Goal: Information Seeking & Learning: Learn about a topic

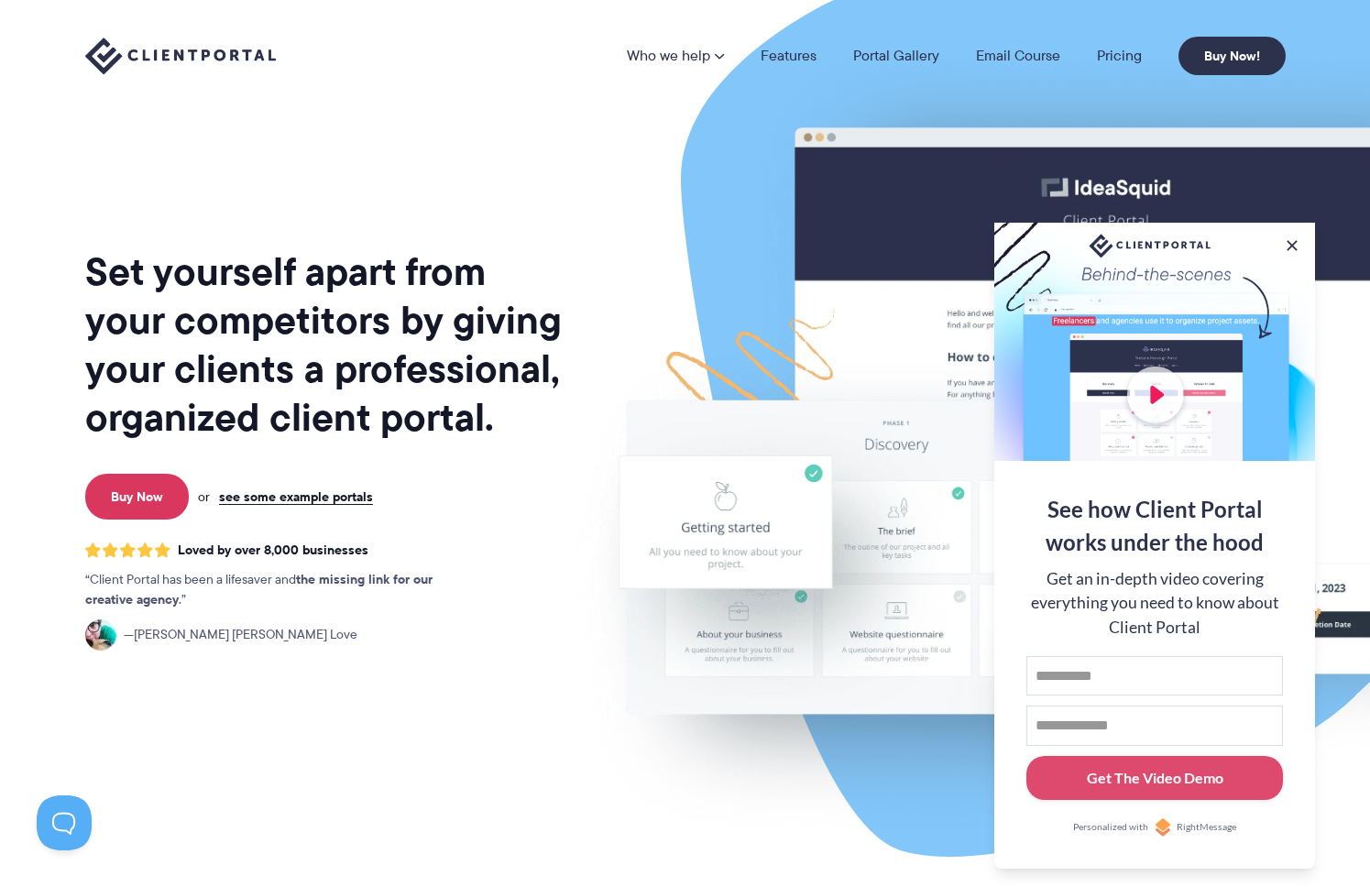
click at [1164, 367] on div at bounding box center [1154, 342] width 321 height 238
click at [1154, 389] on div at bounding box center [1154, 342] width 321 height 238
click at [1288, 240] on button at bounding box center [1292, 246] width 22 height 22
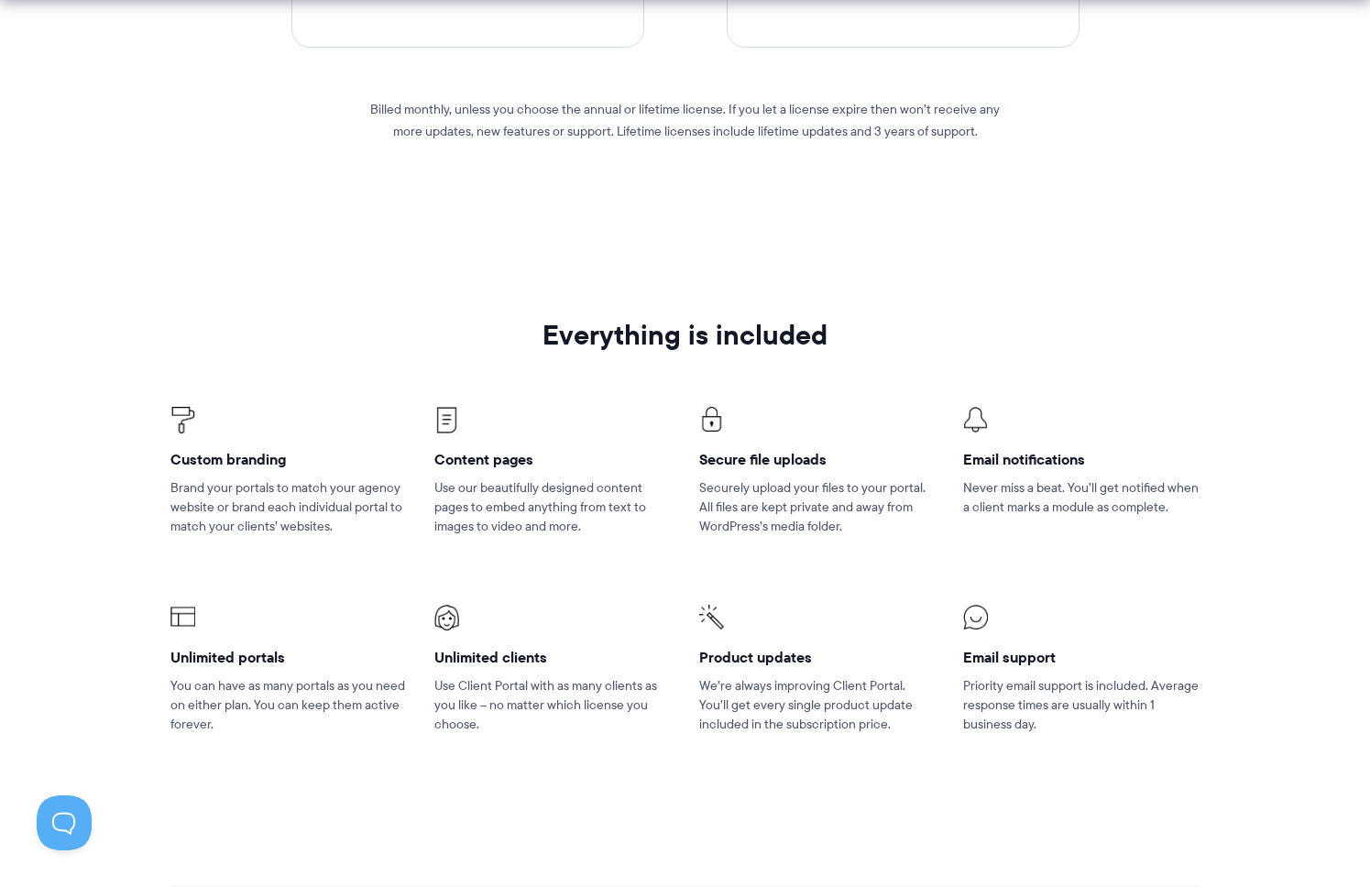
scroll to position [958, 0]
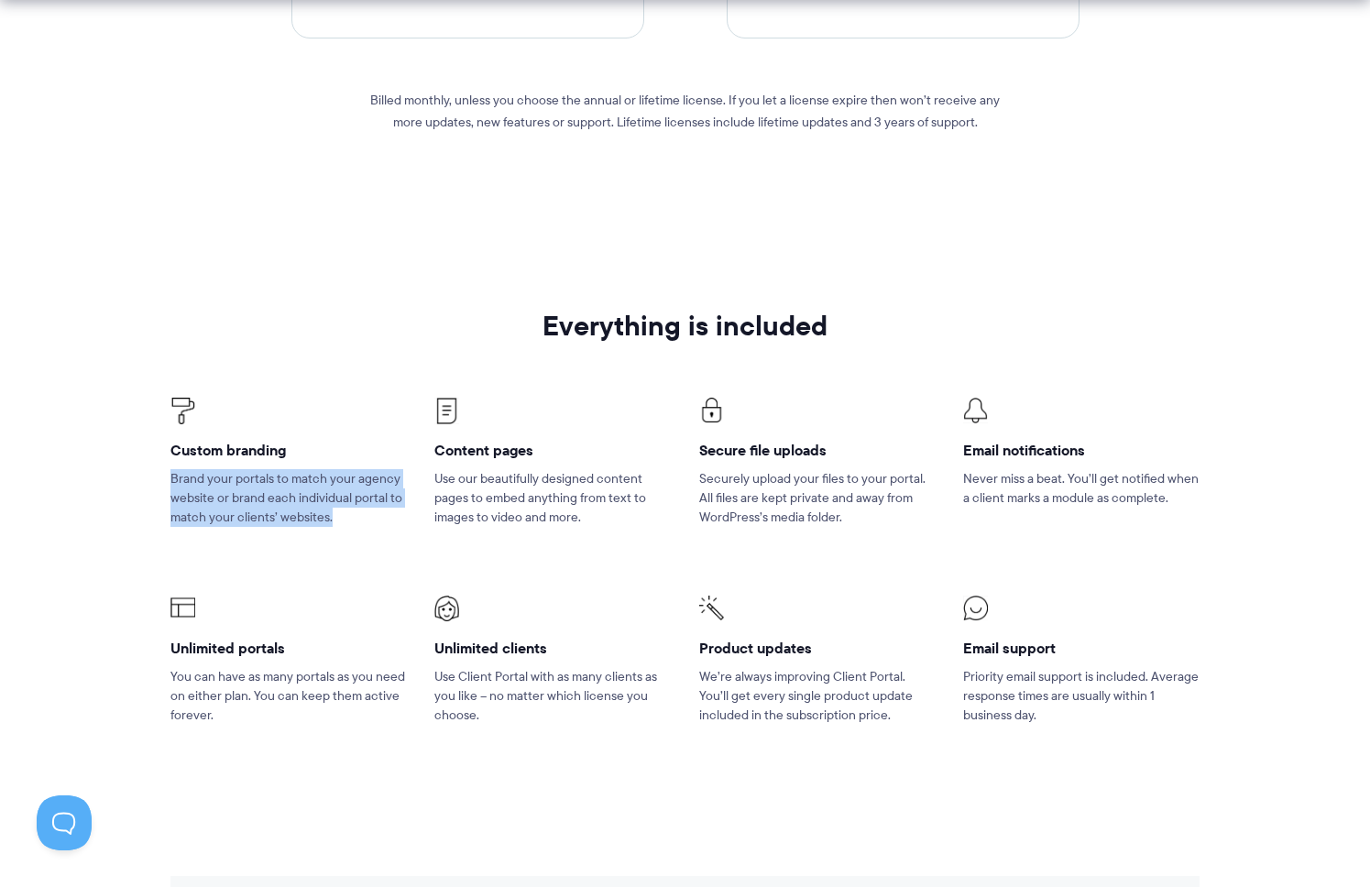
drag, startPoint x: 167, startPoint y: 469, endPoint x: 336, endPoint y: 534, distance: 181.6
click at [336, 534] on li "Custom branding Brand your portals to match your agency website or brand each i…" at bounding box center [289, 474] width 264 height 198
click at [150, 474] on section "Everything is included Custom branding Brand your portals to match your agency …" at bounding box center [685, 540] width 1370 height 588
drag, startPoint x: 168, startPoint y: 469, endPoint x: 341, endPoint y: 520, distance: 180.6
click at [341, 520] on li "Custom branding Brand your portals to match your agency website or brand each i…" at bounding box center [289, 474] width 264 height 198
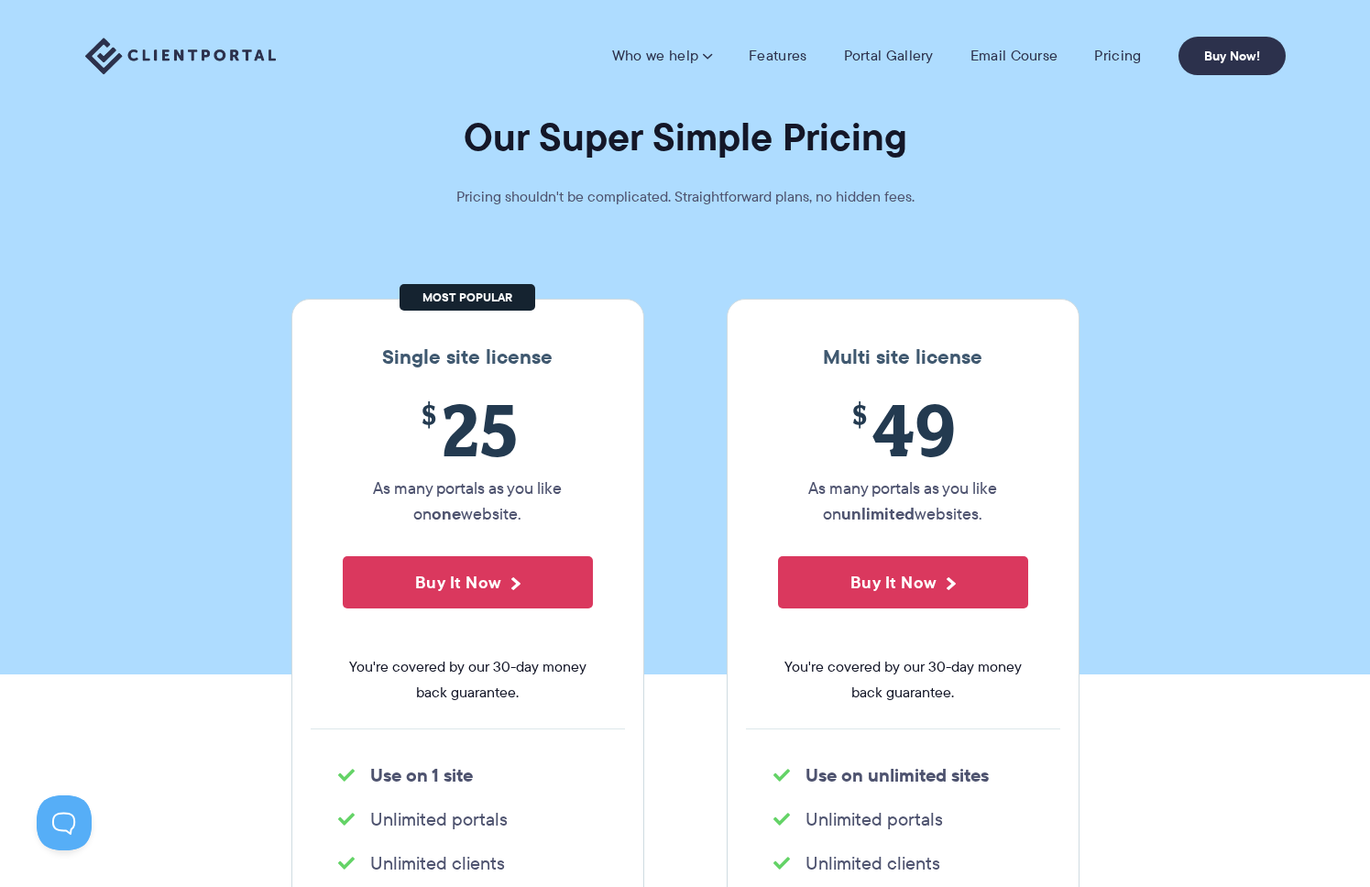
scroll to position [0, 0]
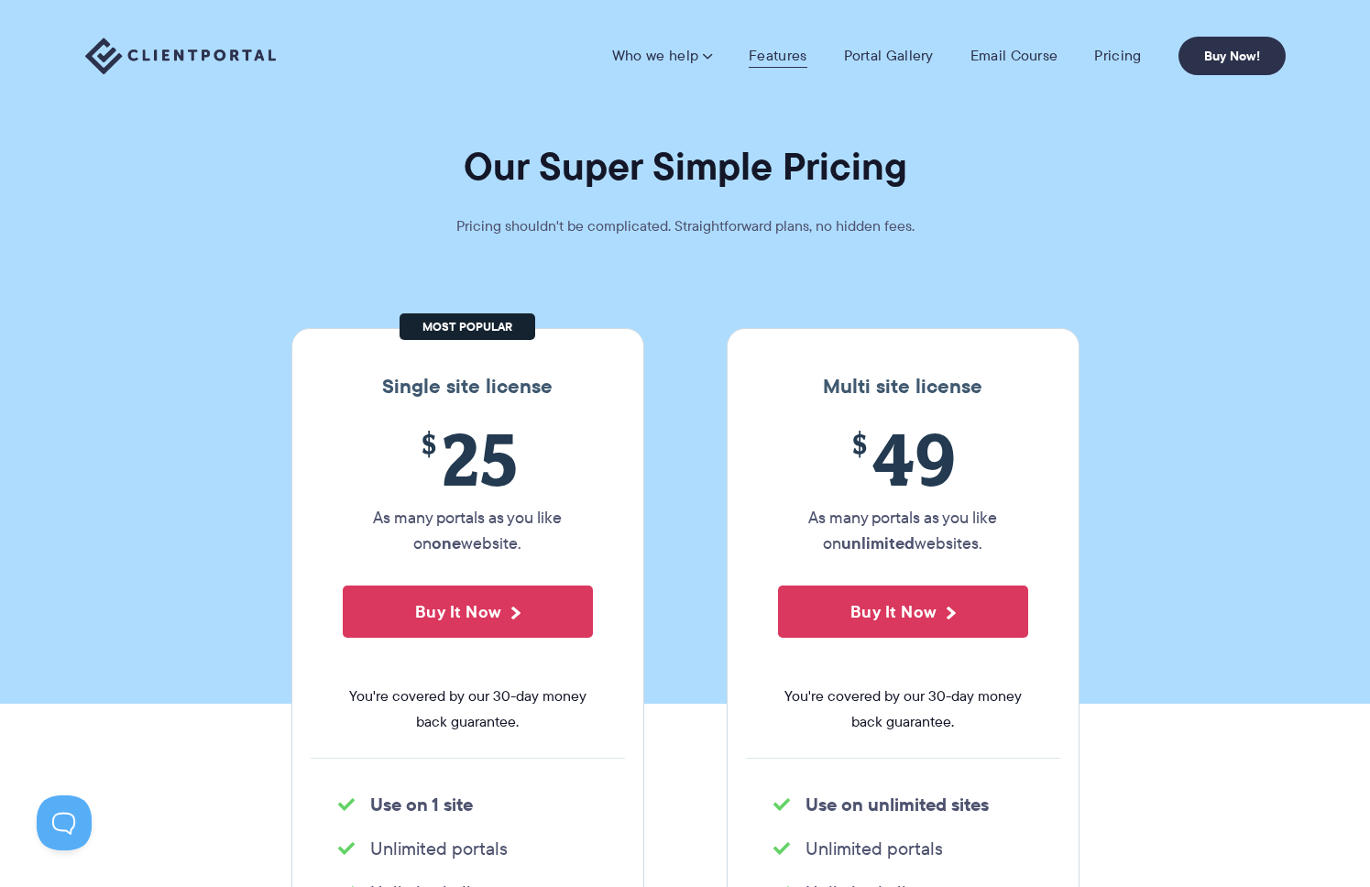
click at [761, 52] on link "Features" at bounding box center [778, 56] width 58 height 18
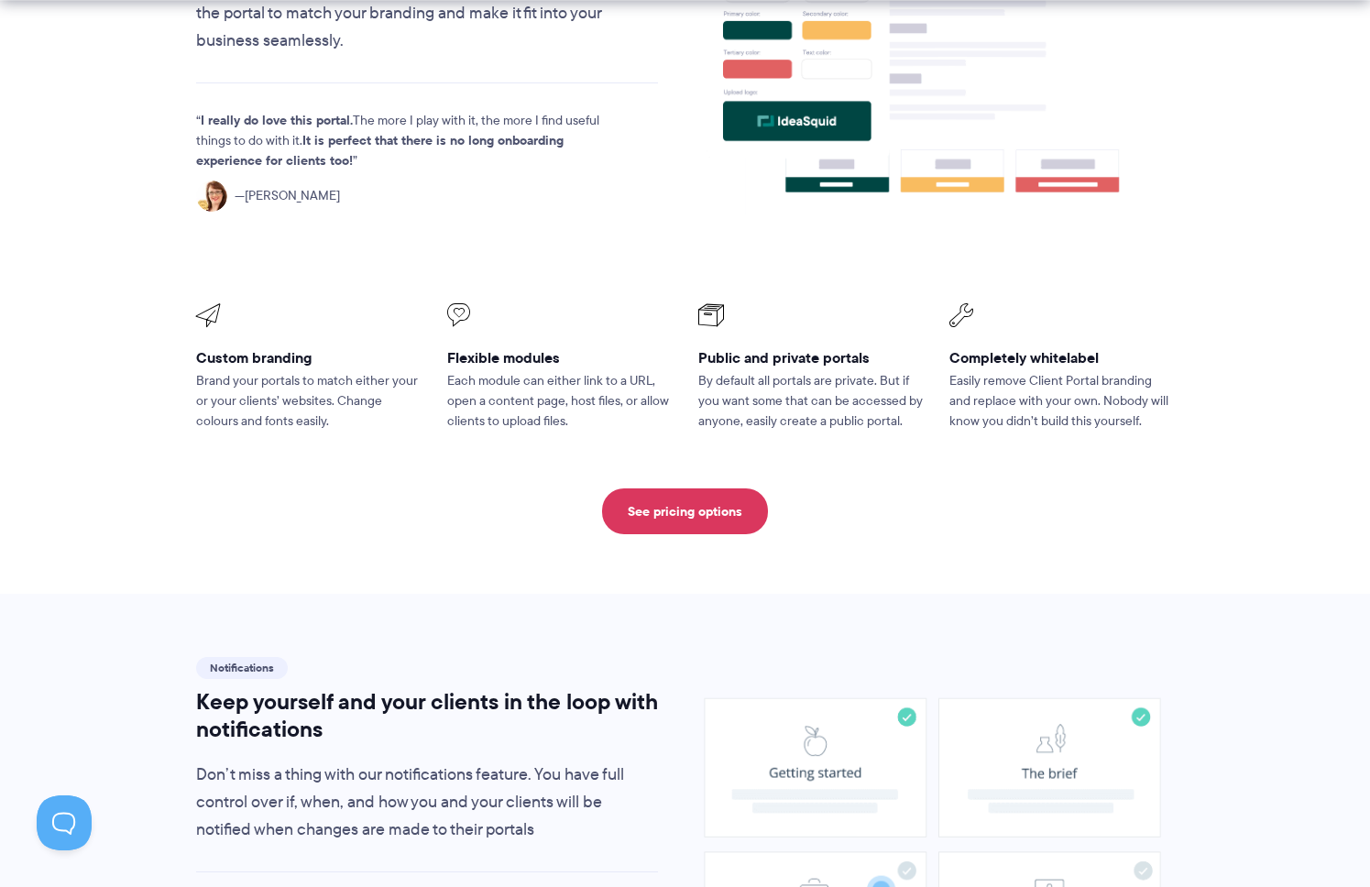
scroll to position [1101, 0]
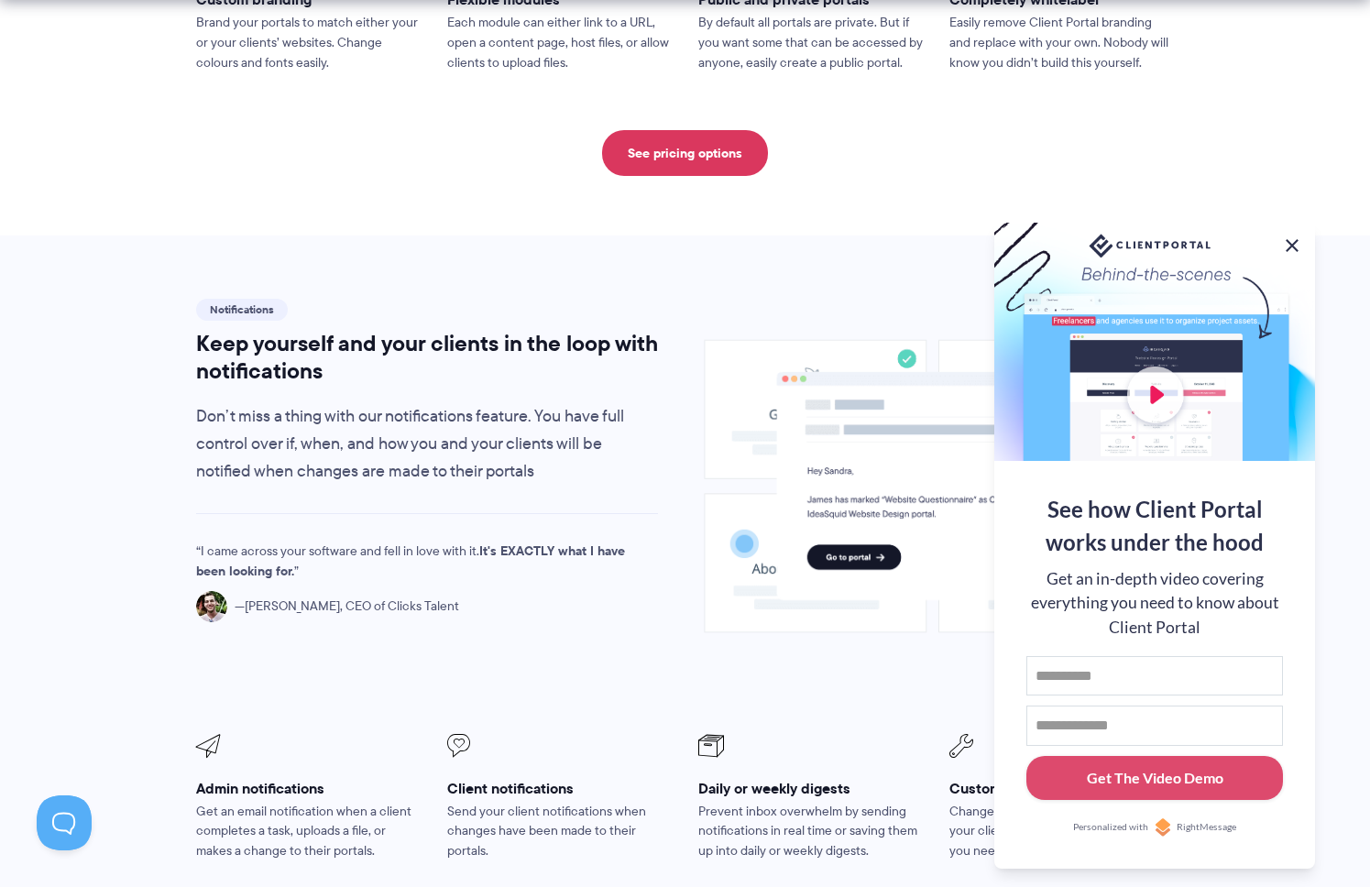
click at [1287, 238] on button at bounding box center [1292, 246] width 22 height 22
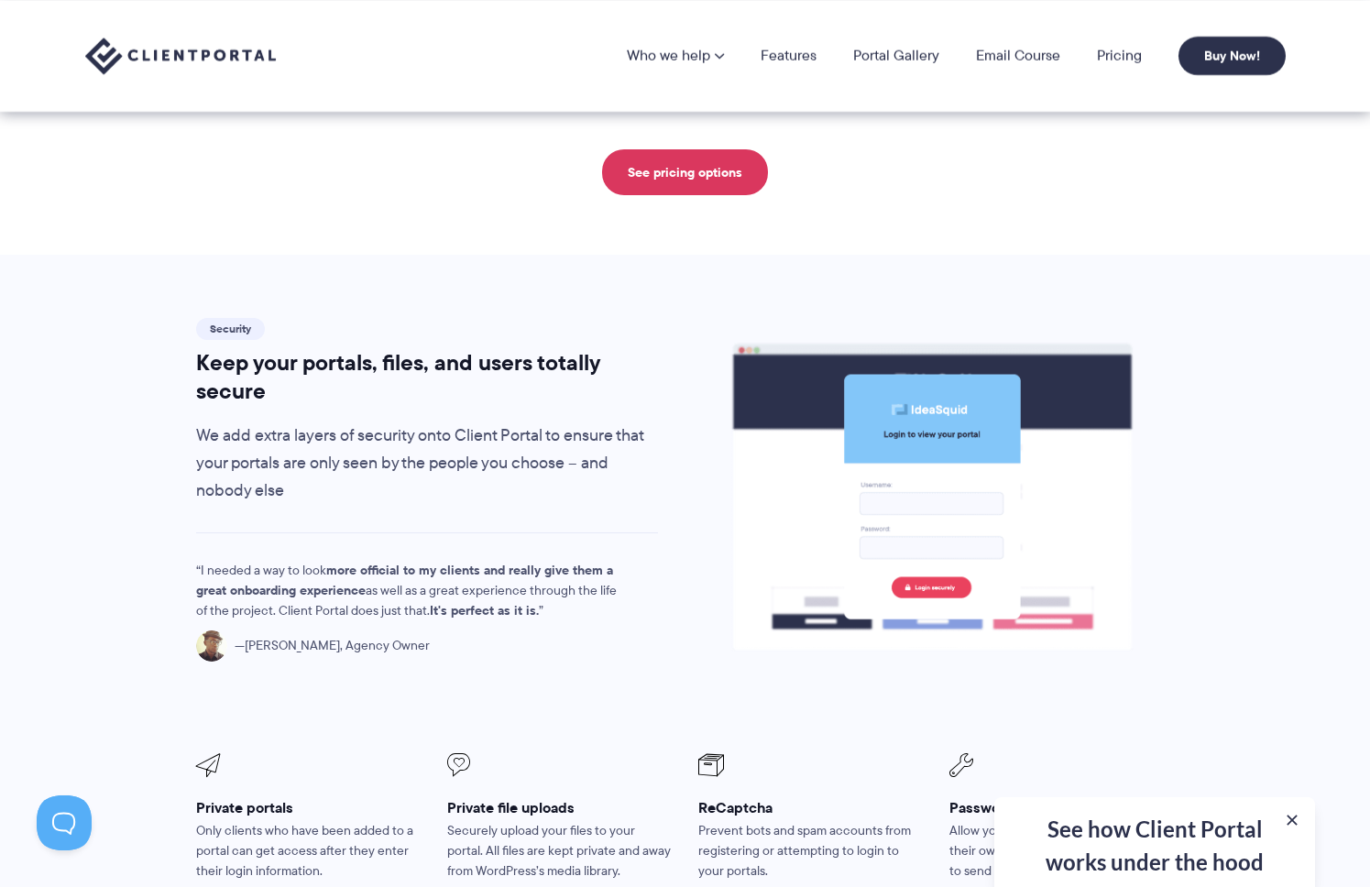
scroll to position [2357, 0]
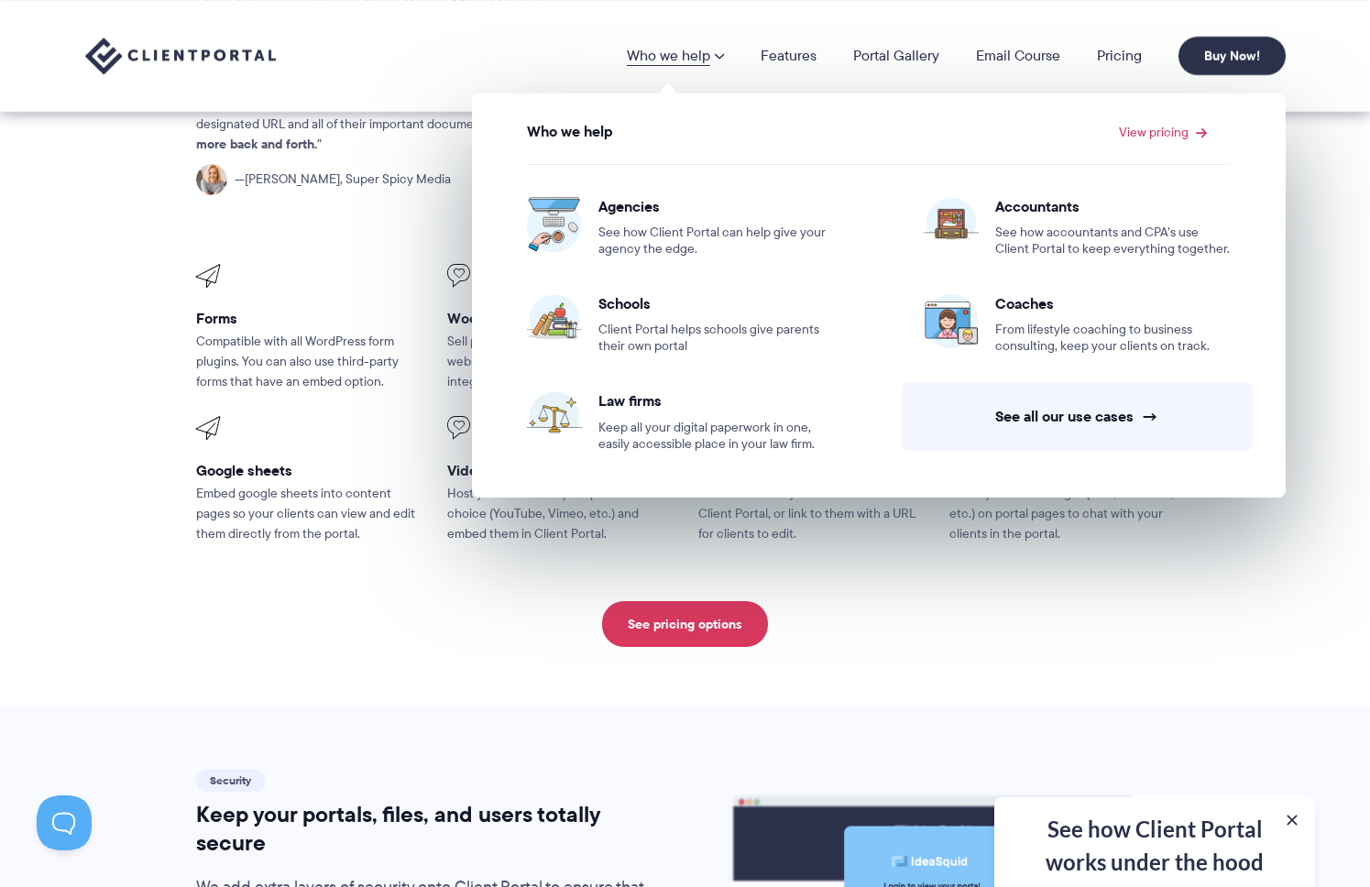
click at [639, 50] on link "Who we help" at bounding box center [675, 56] width 97 height 15
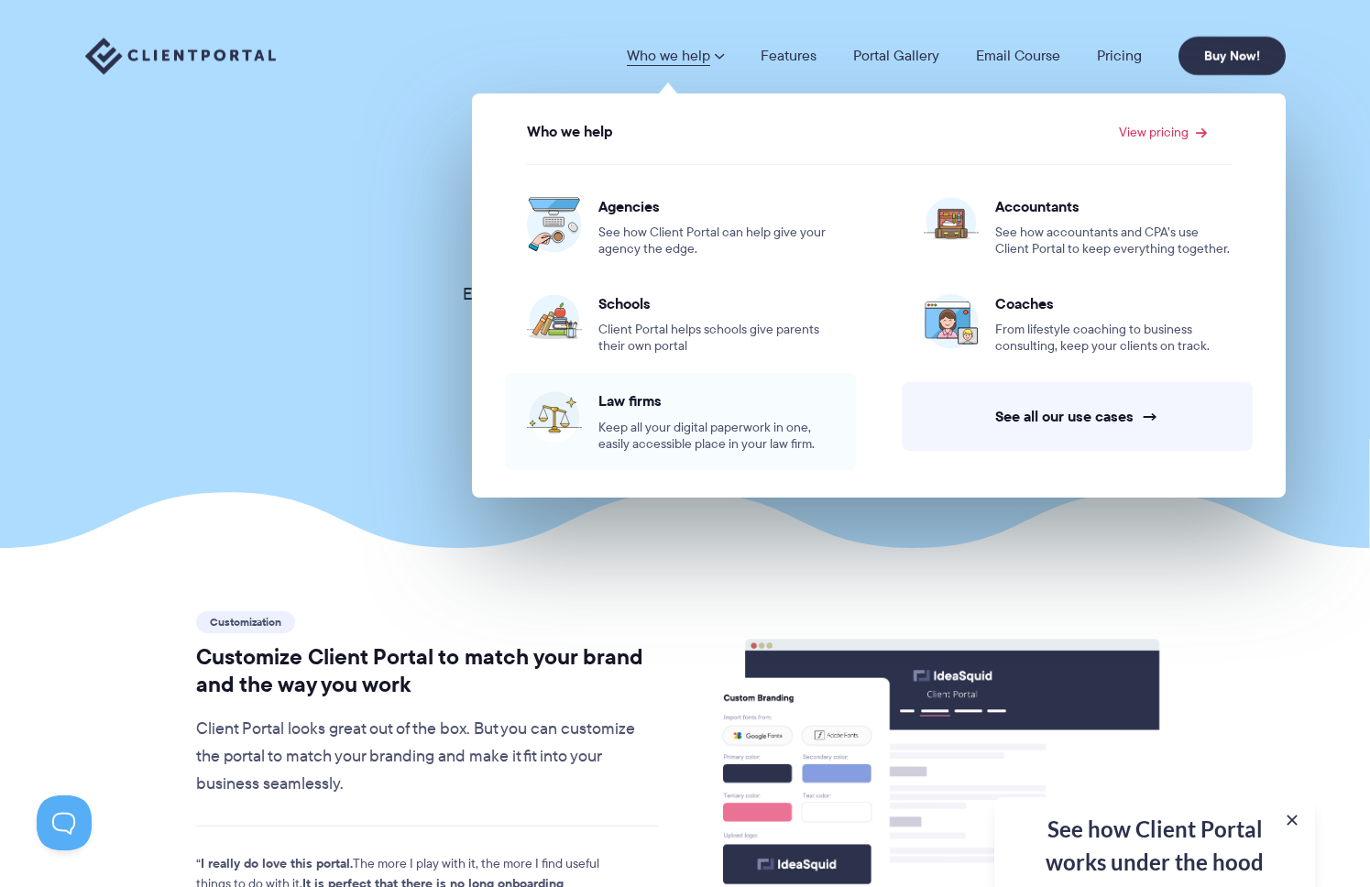
click at [659, 416] on div "Law firms Keep all your digital paperwork in one, easily accessible place in yo…" at bounding box center [715, 421] width 235 height 60
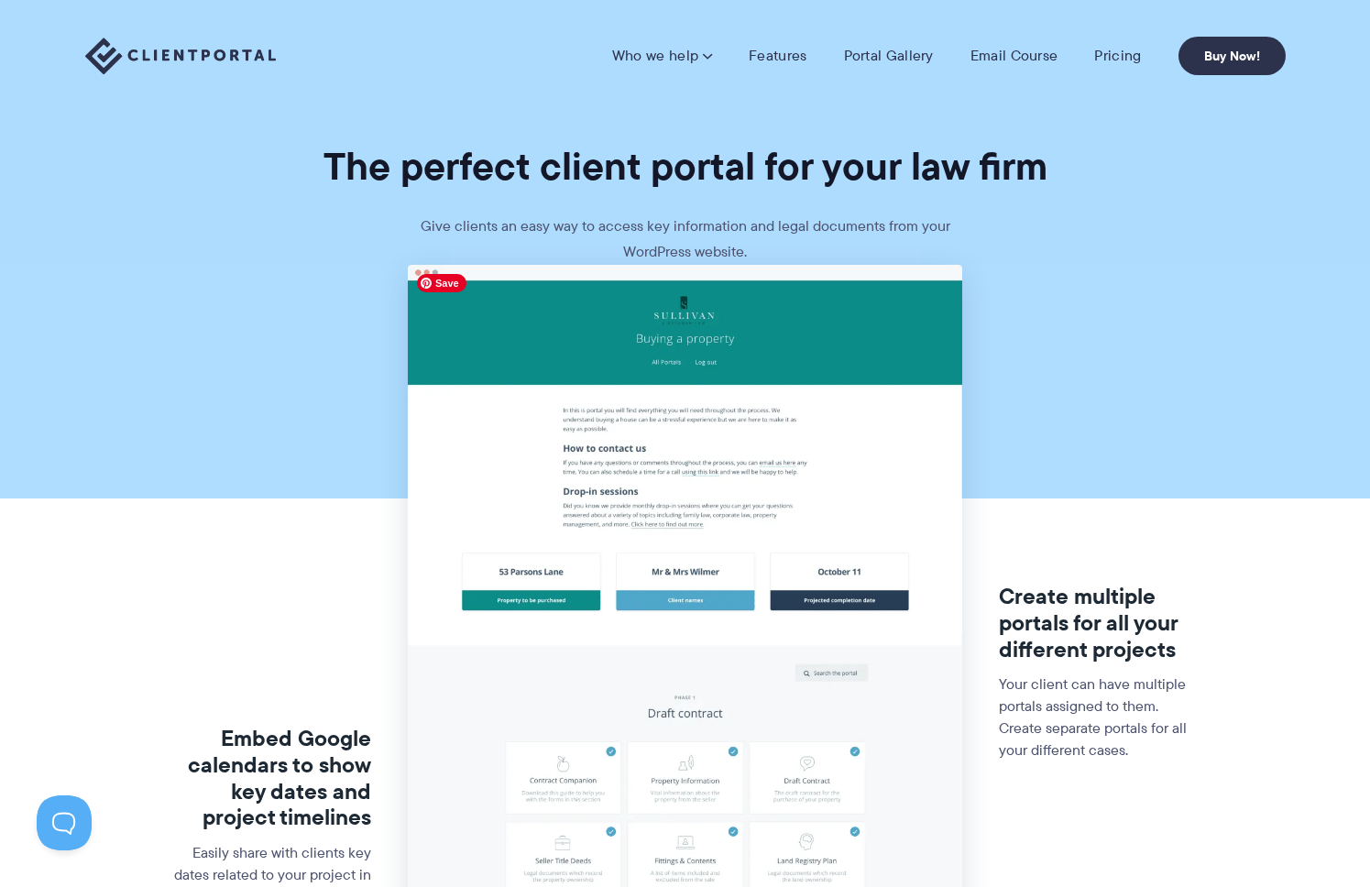
click at [717, 321] on img at bounding box center [685, 805] width 554 height 1080
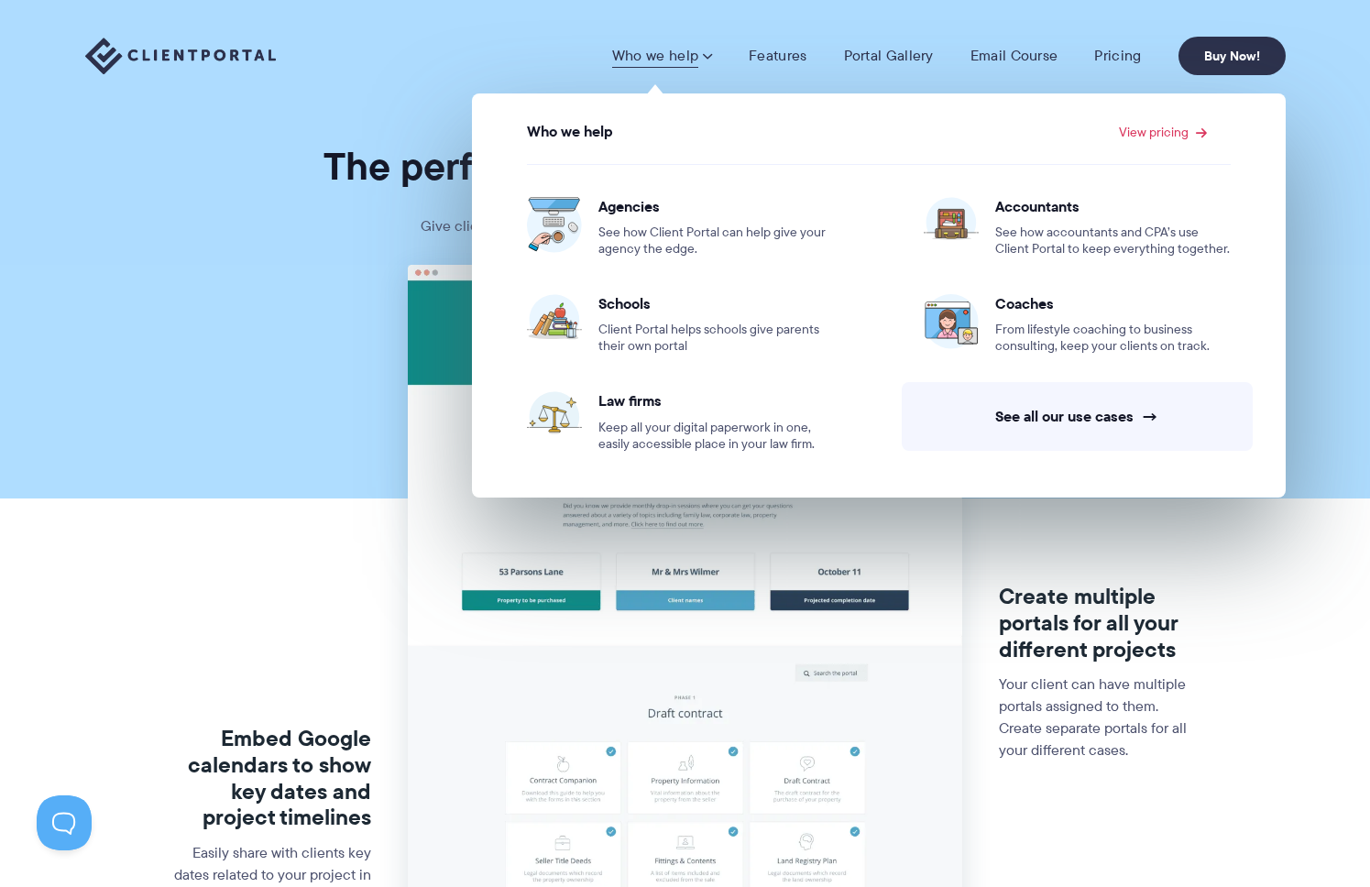
click at [220, 221] on section "The perfect client portal for your law firm Give clients an easy way to access …" at bounding box center [685, 132] width 1370 height 265
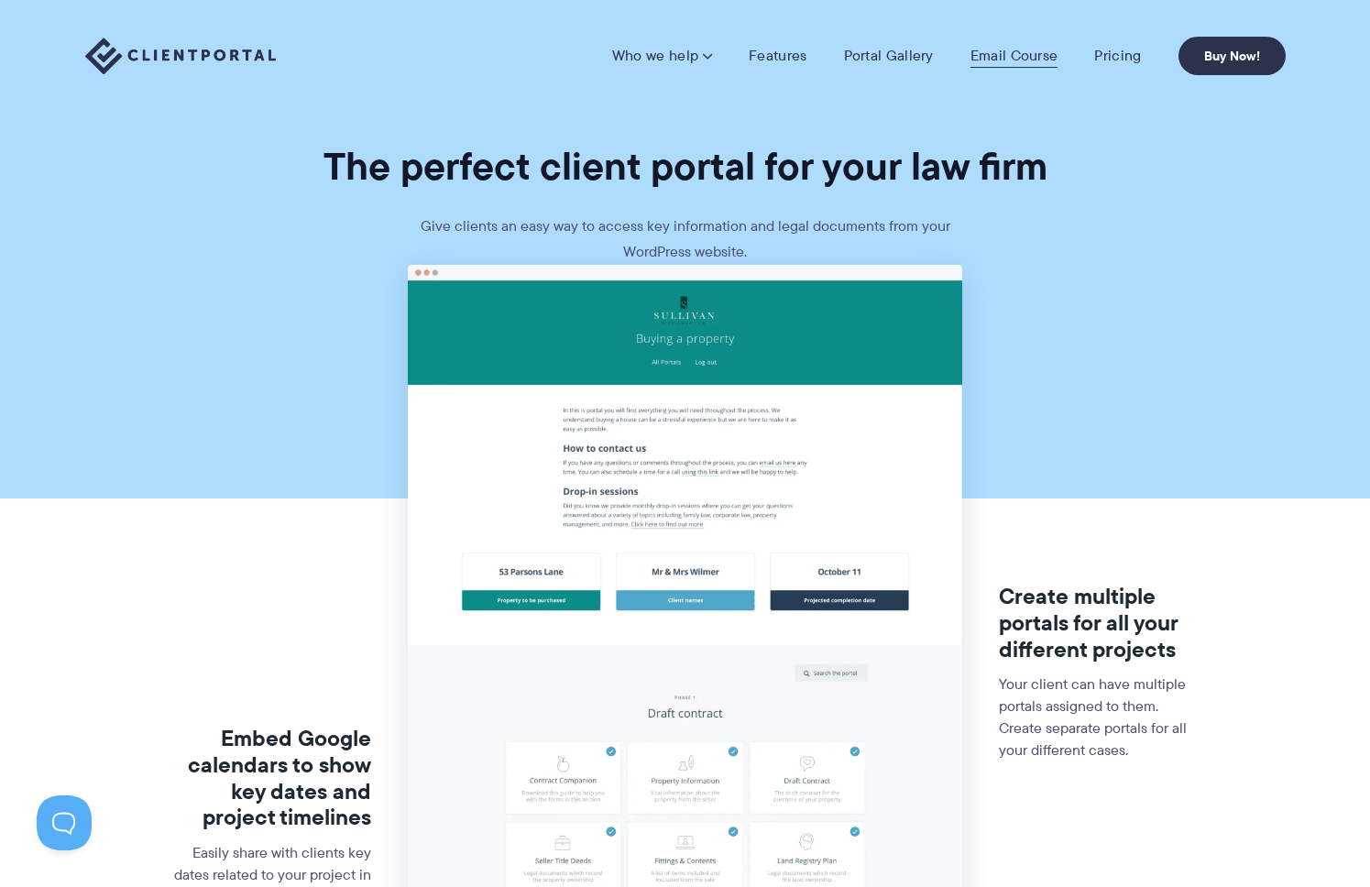
click at [1019, 49] on link "Email Course" at bounding box center [1014, 56] width 88 height 18
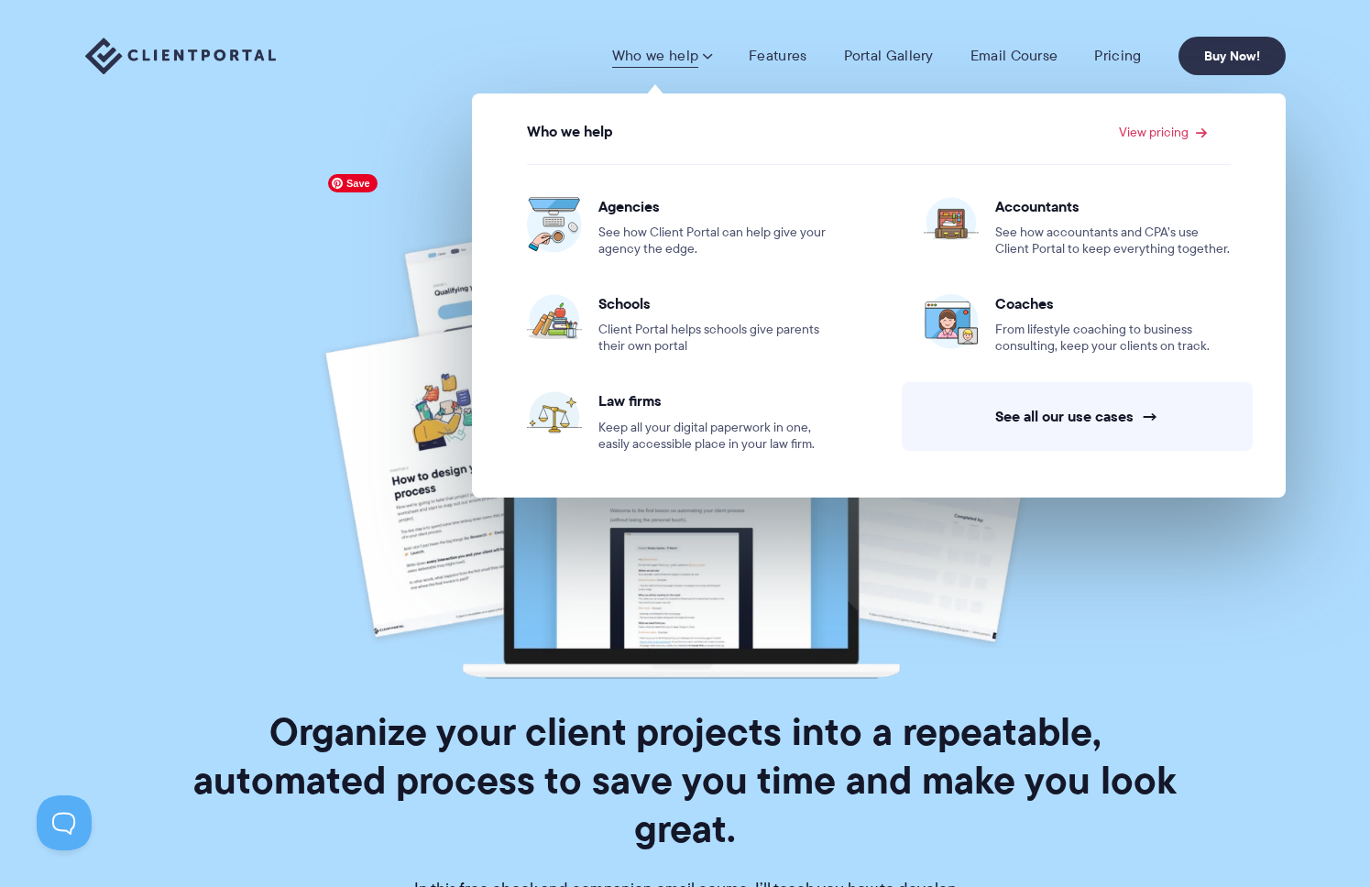
click at [340, 267] on img at bounding box center [685, 422] width 733 height 514
click at [679, 56] on link "Who we help" at bounding box center [662, 56] width 100 height 18
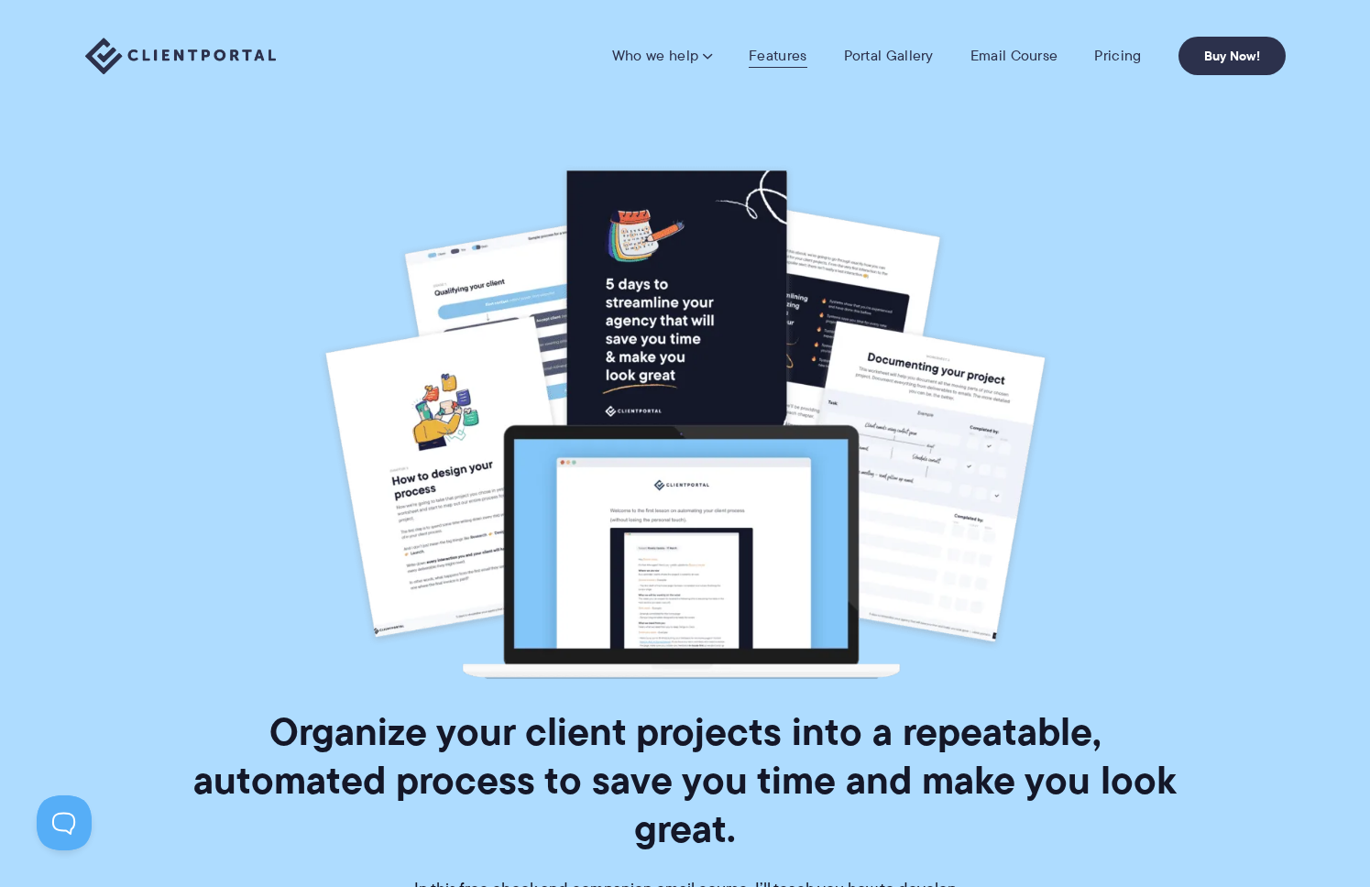
click at [780, 63] on link "Features" at bounding box center [778, 56] width 58 height 18
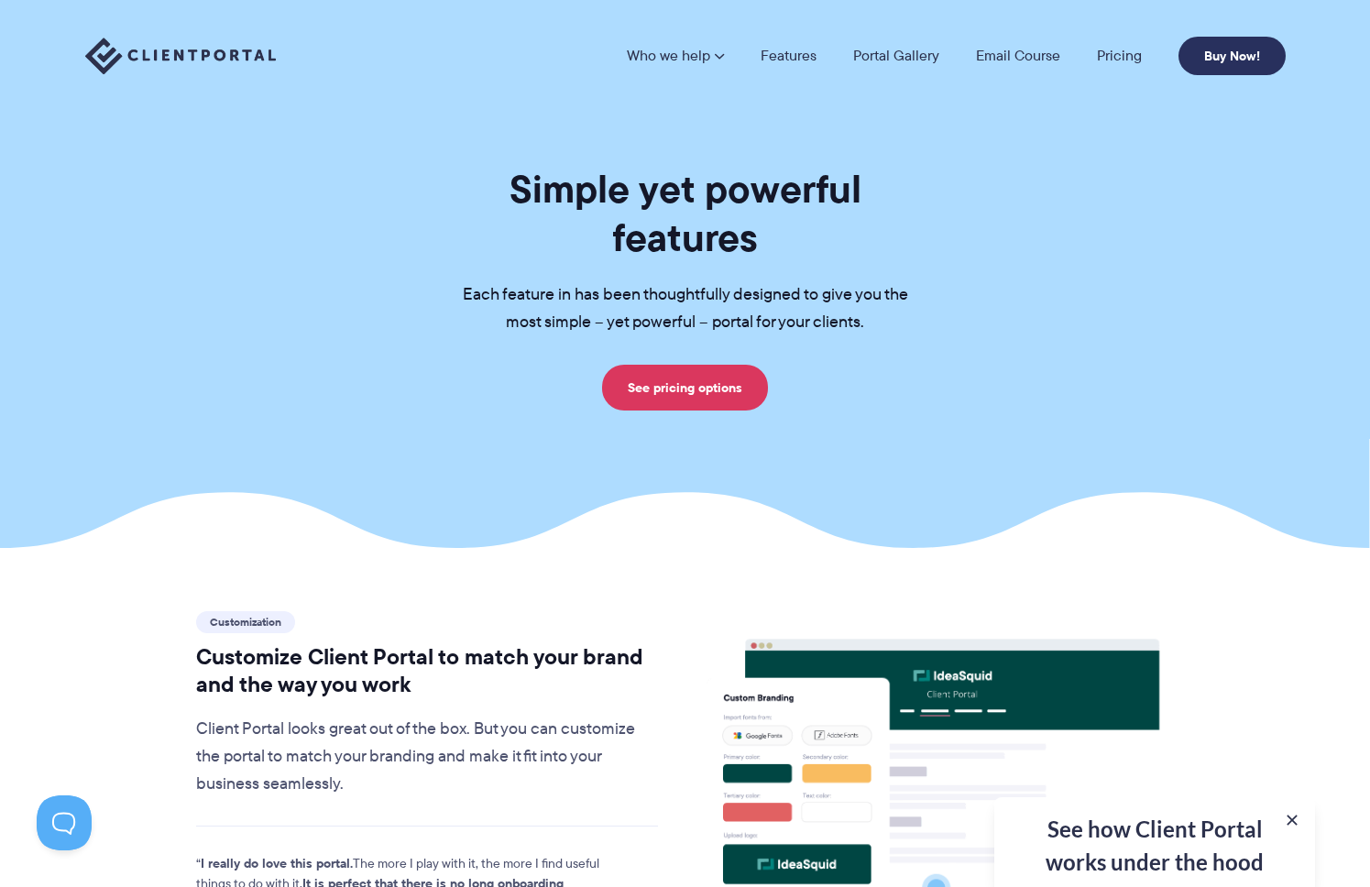
click at [1239, 57] on link "Buy Now!" at bounding box center [1231, 56] width 107 height 38
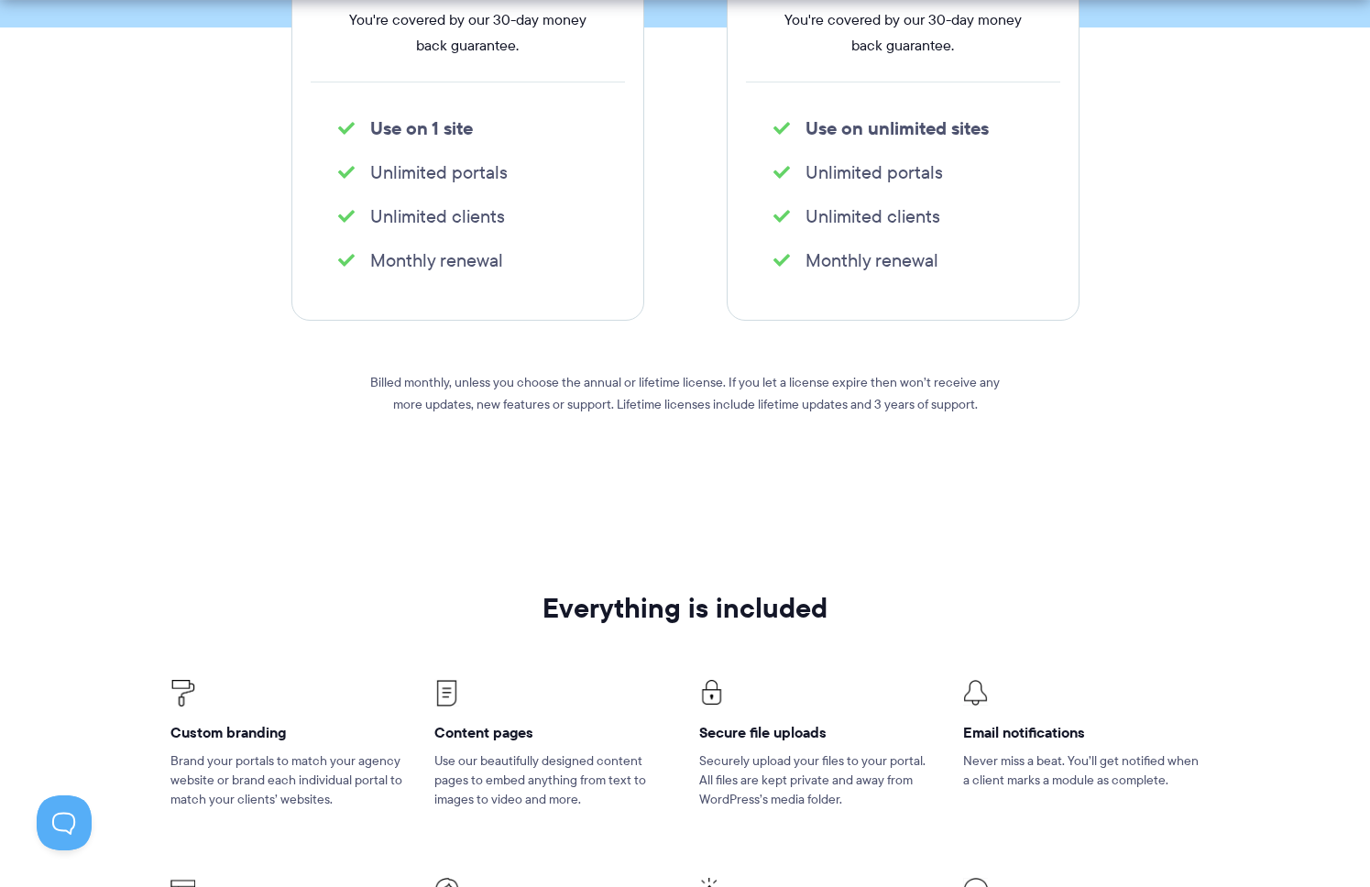
scroll to position [1002, 0]
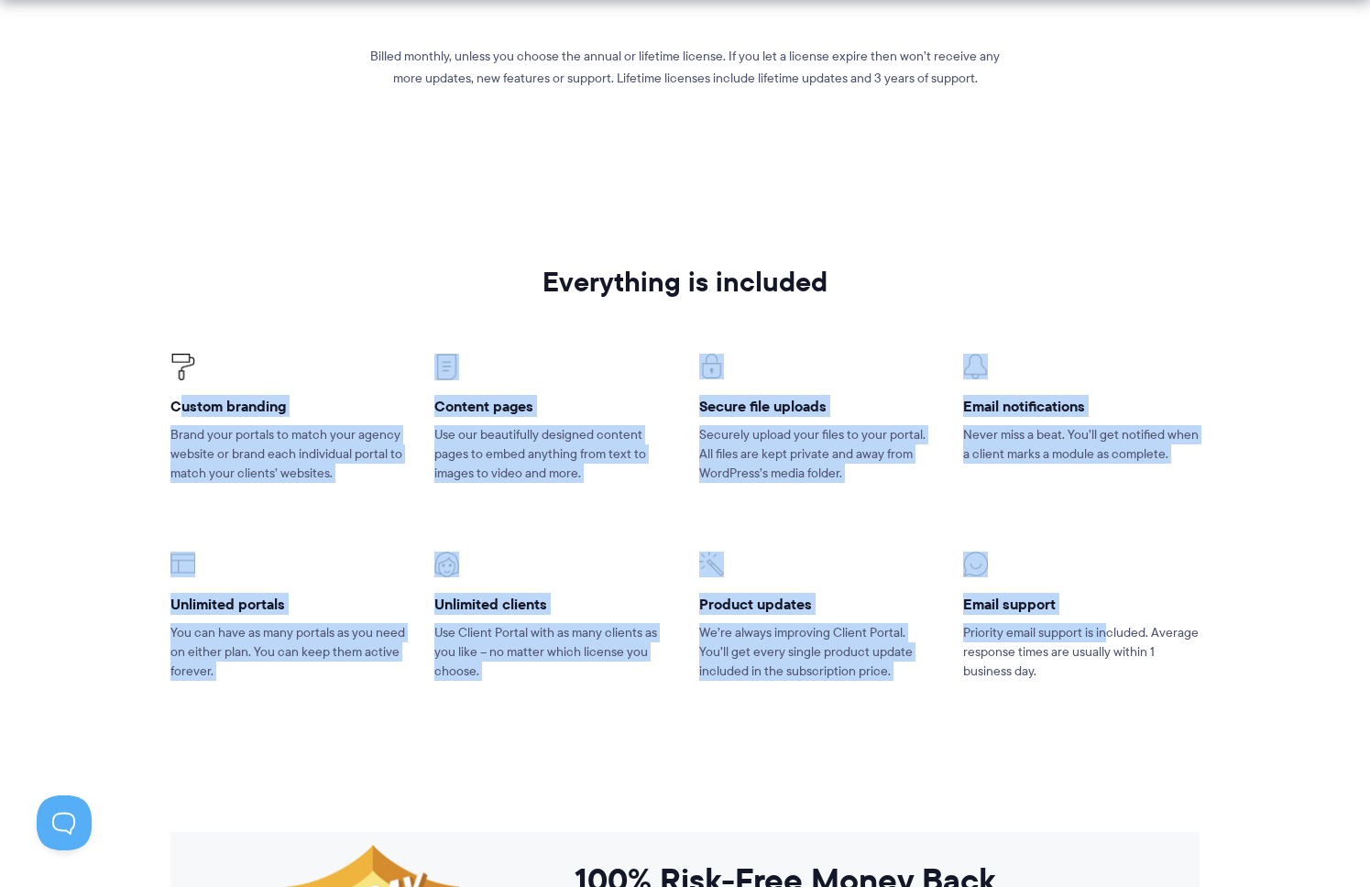
drag, startPoint x: 181, startPoint y: 414, endPoint x: 1011, endPoint y: 596, distance: 848.9
click at [1042, 610] on ul "Custom branding Brand your portals to match your agency website or brand each i…" at bounding box center [685, 517] width 1056 height 419
click at [575, 478] on p "Use our beautifully designed content pages to embed anything from text to image…" at bounding box center [552, 454] width 236 height 58
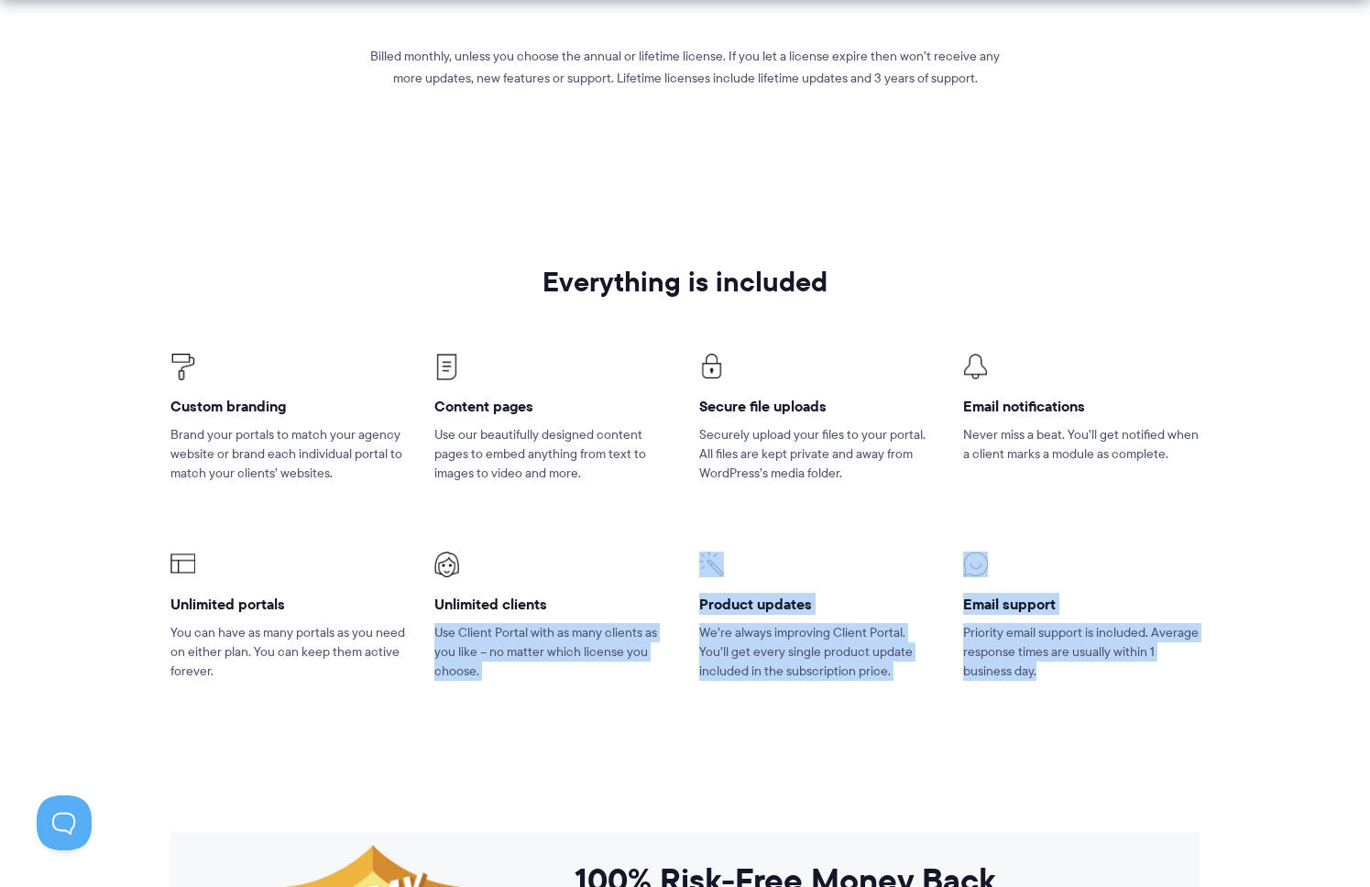
drag, startPoint x: 682, startPoint y: 621, endPoint x: 1116, endPoint y: 700, distance: 441.4
click at [1116, 700] on ul "Custom branding Brand your portals to match your agency website or brand each i…" at bounding box center [685, 517] width 1056 height 419
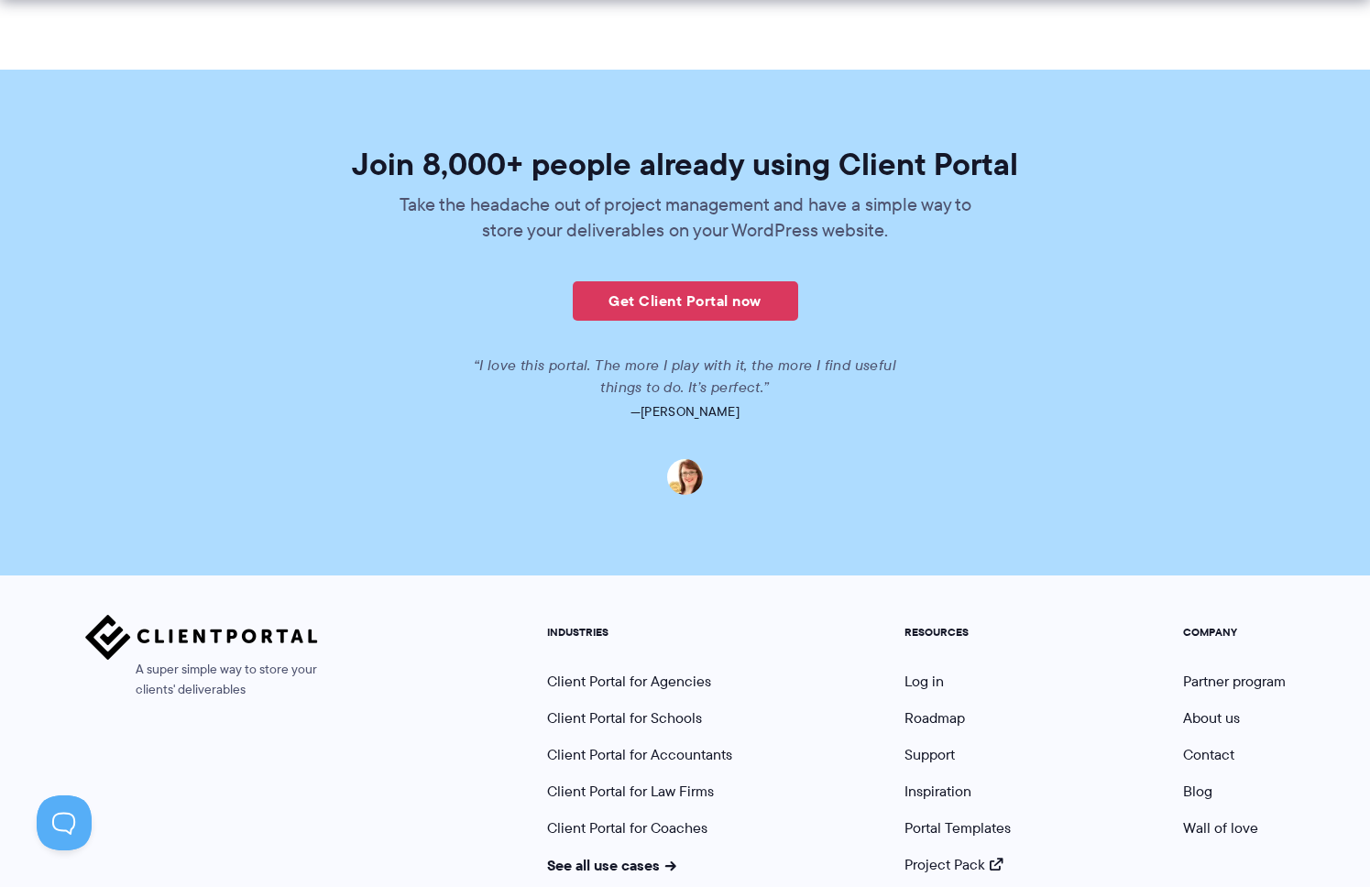
scroll to position [4440, 0]
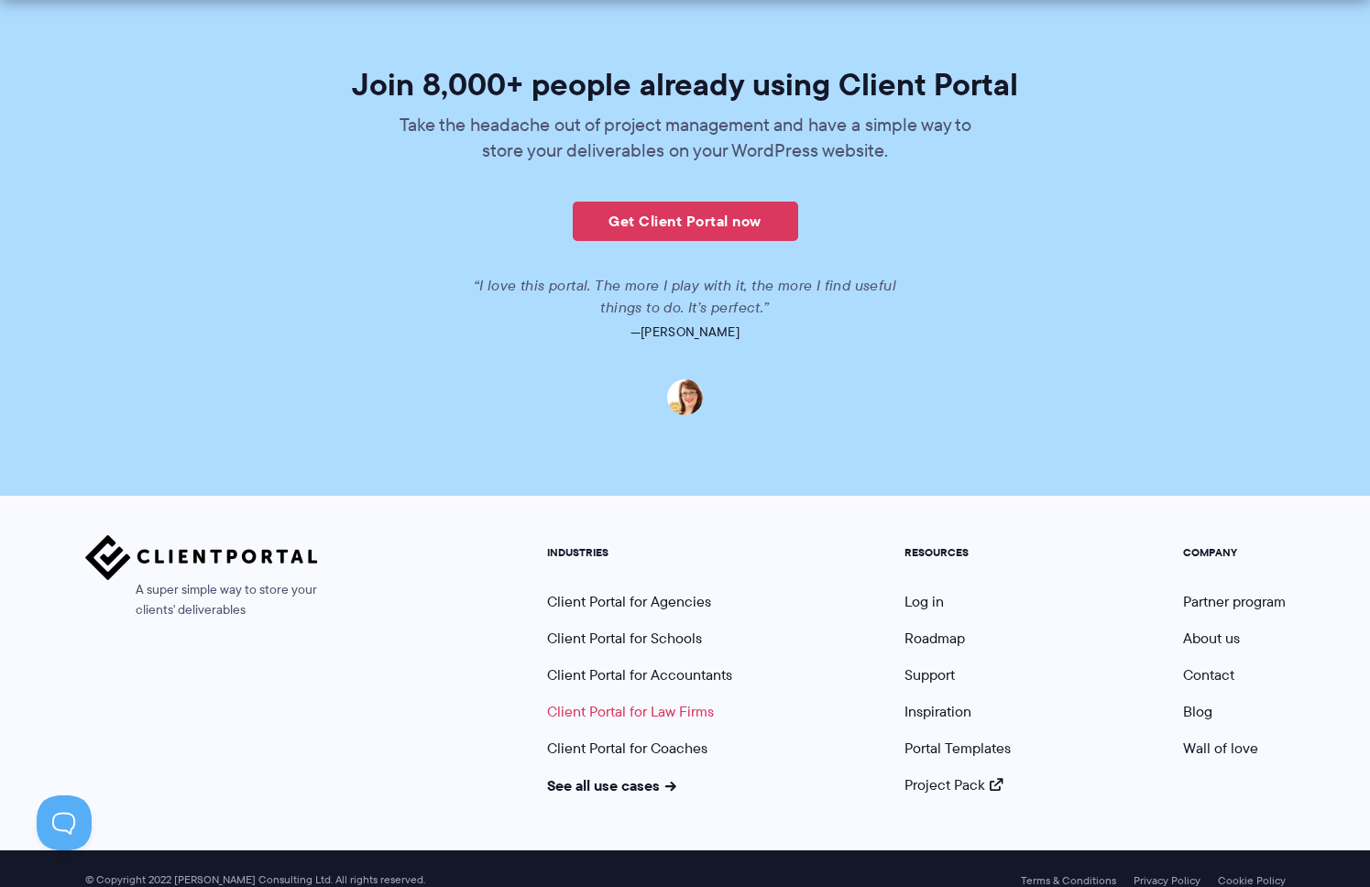
click at [627, 701] on link "Client Portal for Law Firms" at bounding box center [630, 711] width 167 height 21
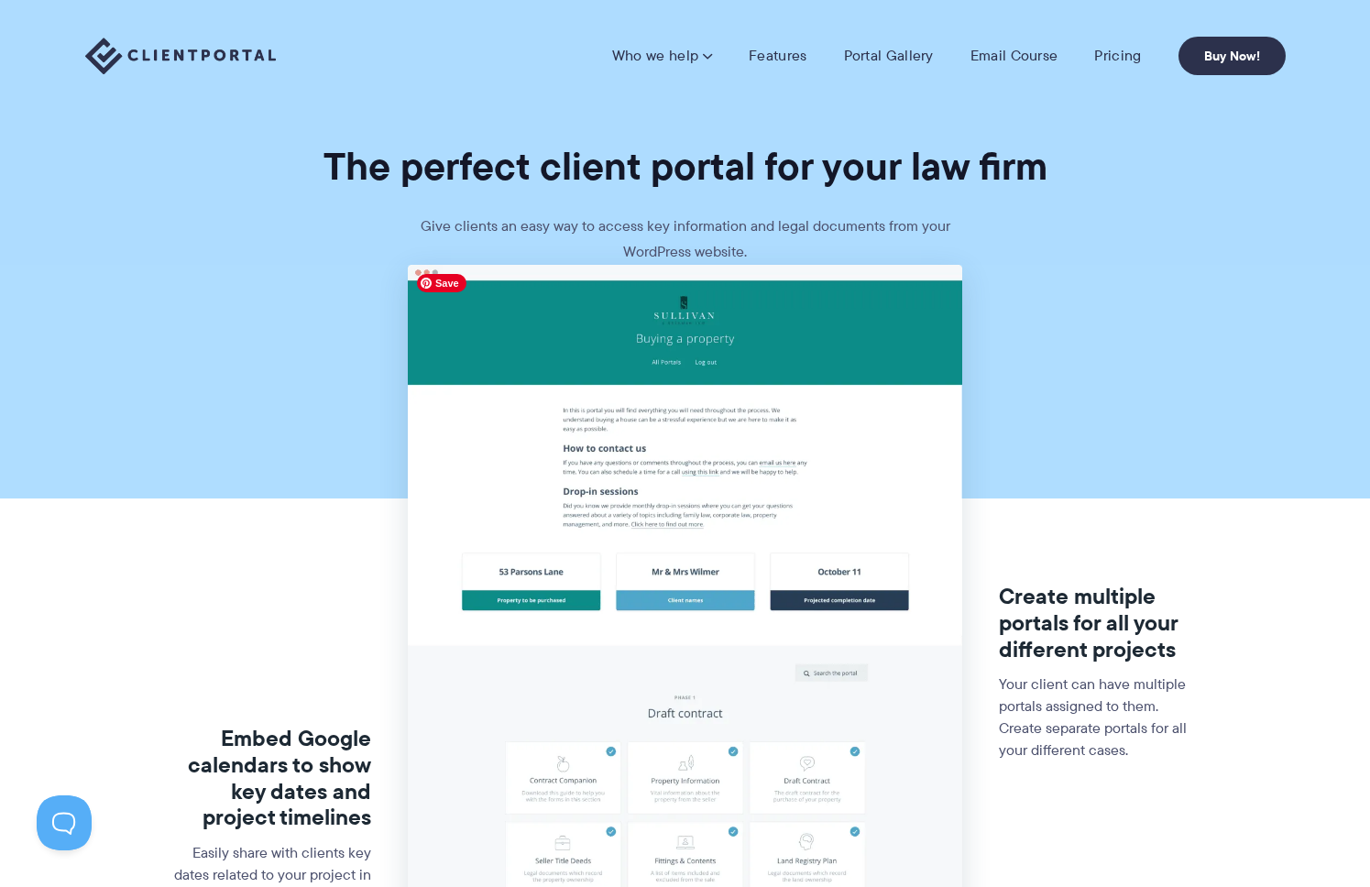
click at [620, 415] on img at bounding box center [685, 805] width 554 height 1080
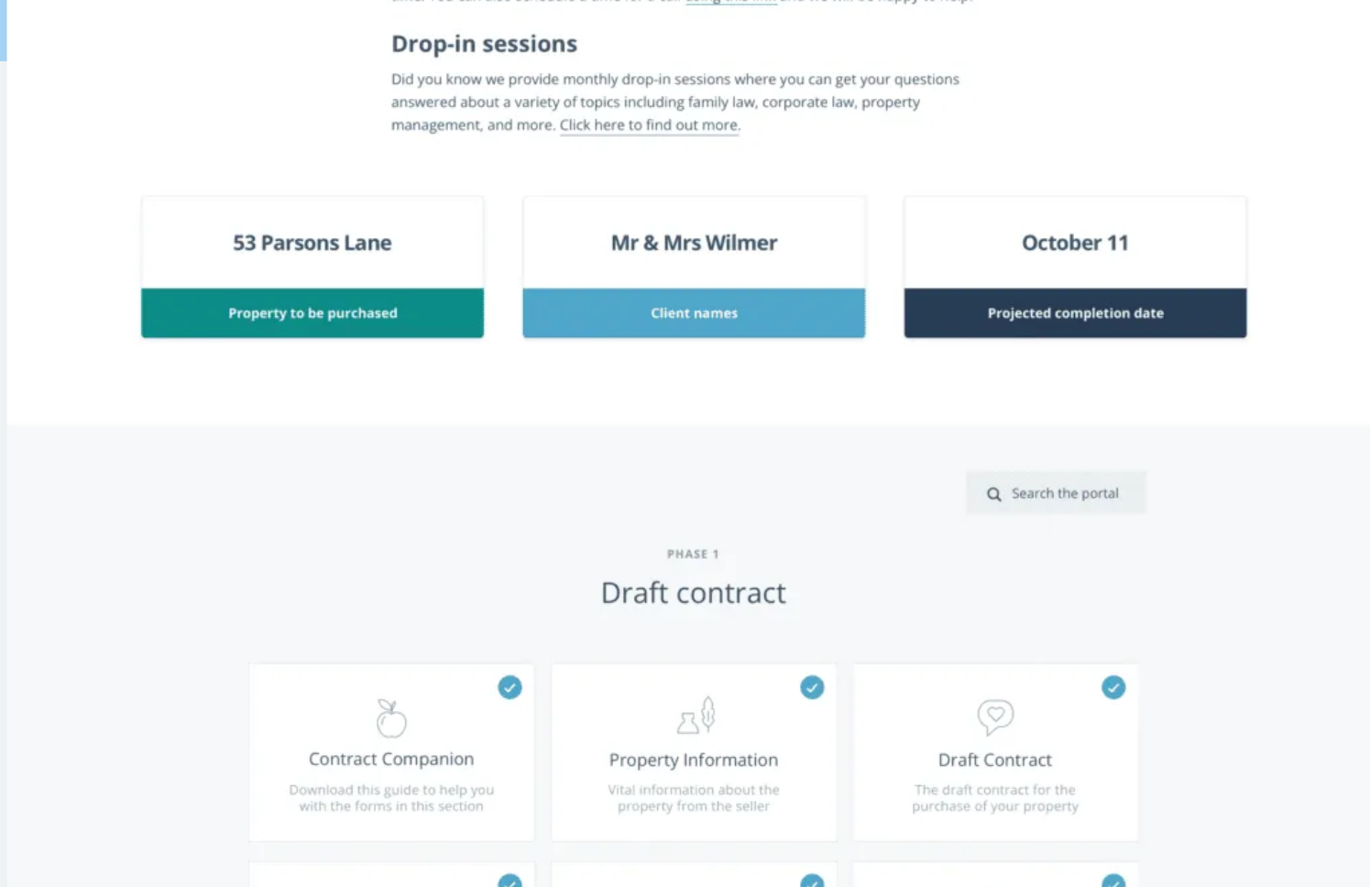
drag, startPoint x: 567, startPoint y: 608, endPoint x: 585, endPoint y: 606, distance: 17.6
click at [568, 608] on img at bounding box center [685, 805] width 554 height 1080
click at [709, 608] on img at bounding box center [685, 805] width 554 height 1080
click at [841, 608] on img at bounding box center [685, 805] width 554 height 1080
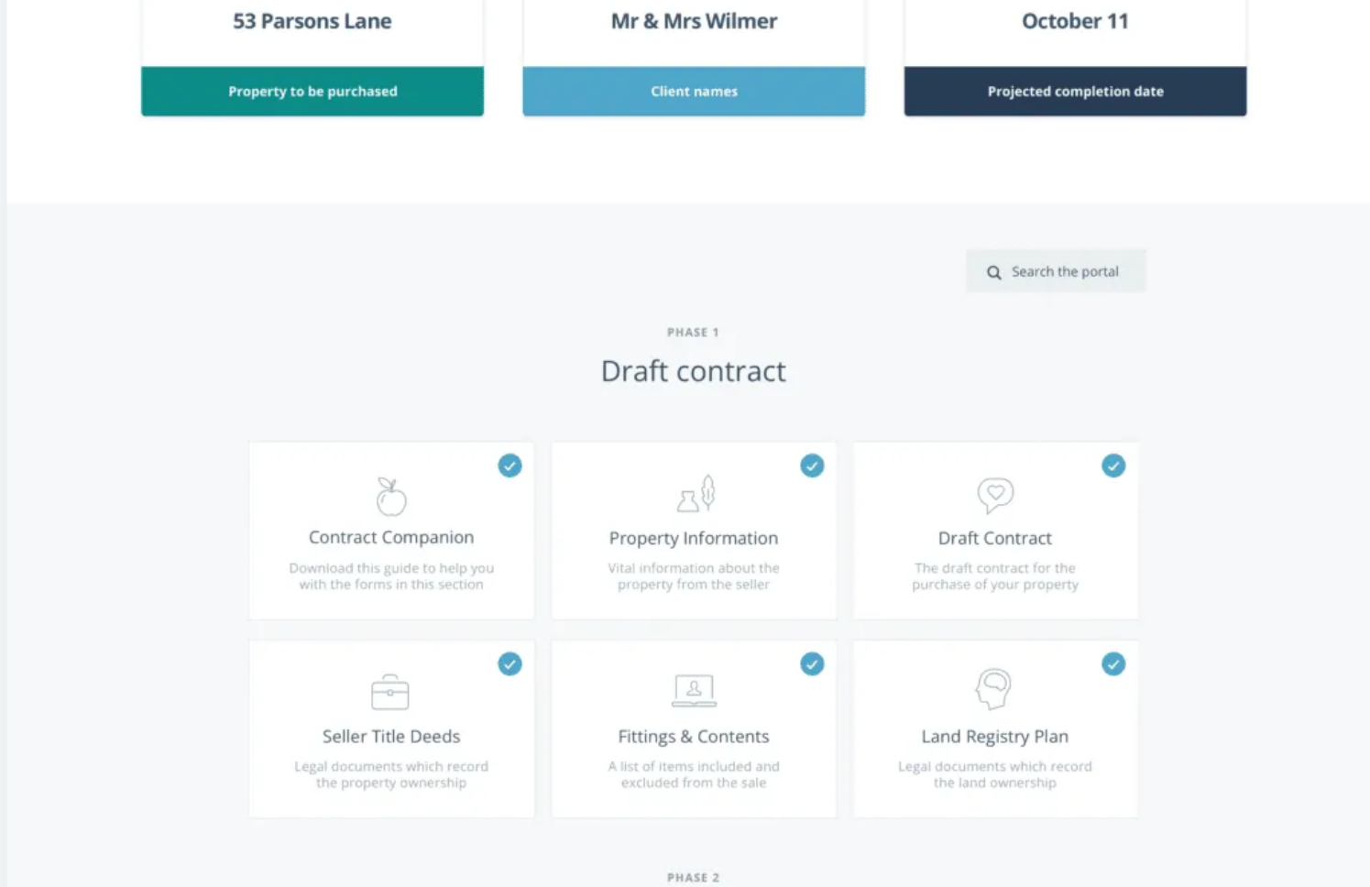
click at [638, 734] on img at bounding box center [685, 770] width 554 height 1080
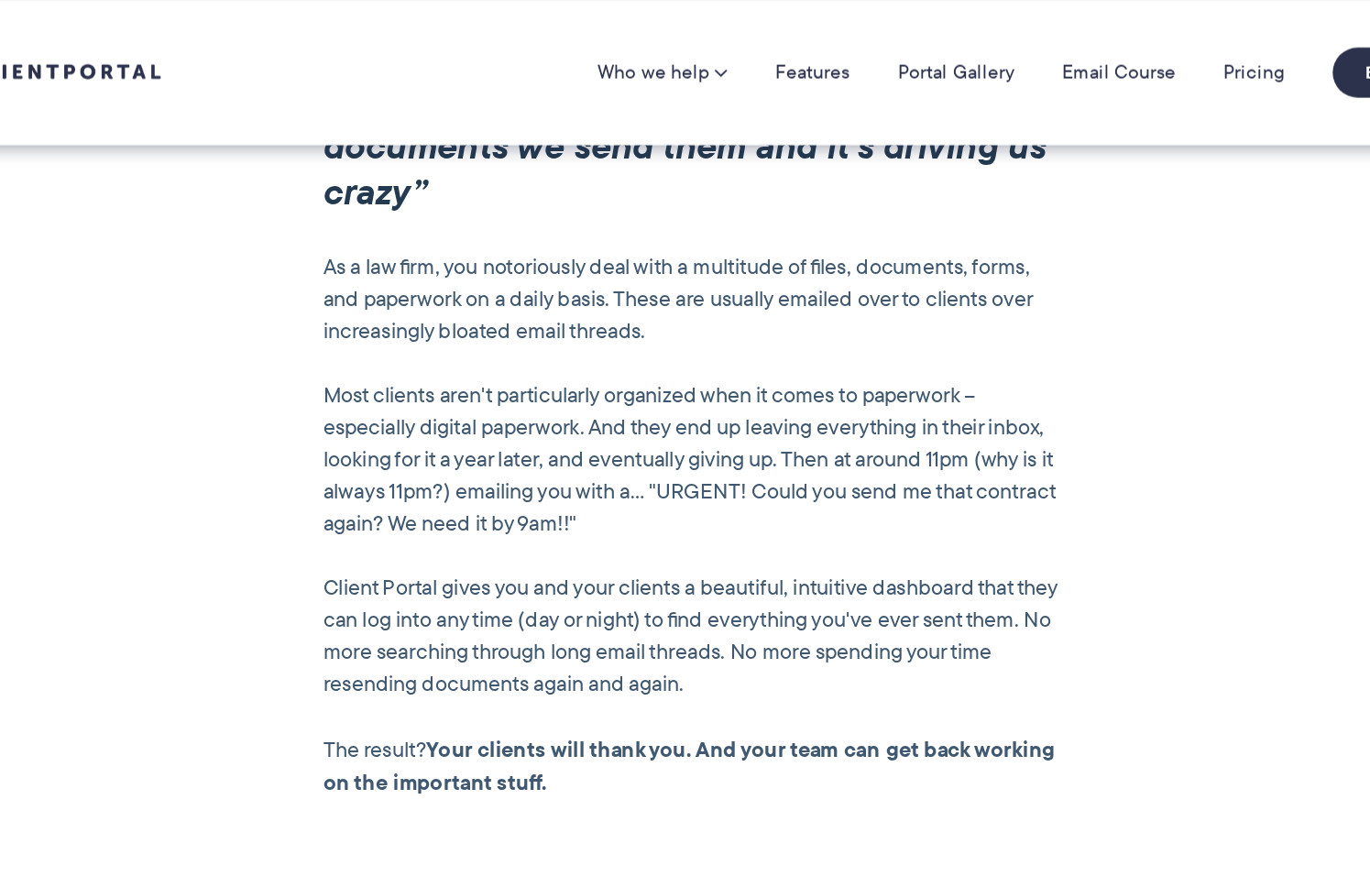
scroll to position [1421, 0]
